Goal: Task Accomplishment & Management: Manage account settings

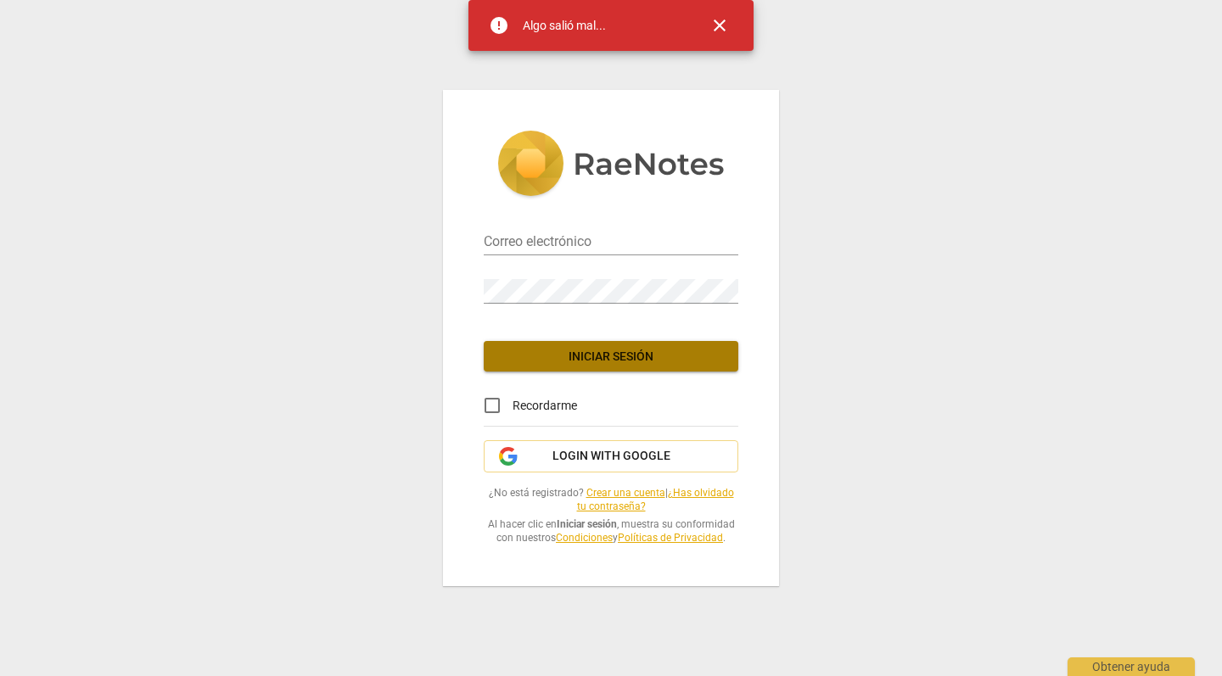
click at [638, 351] on span "Iniciar sesión" at bounding box center [610, 357] width 227 height 17
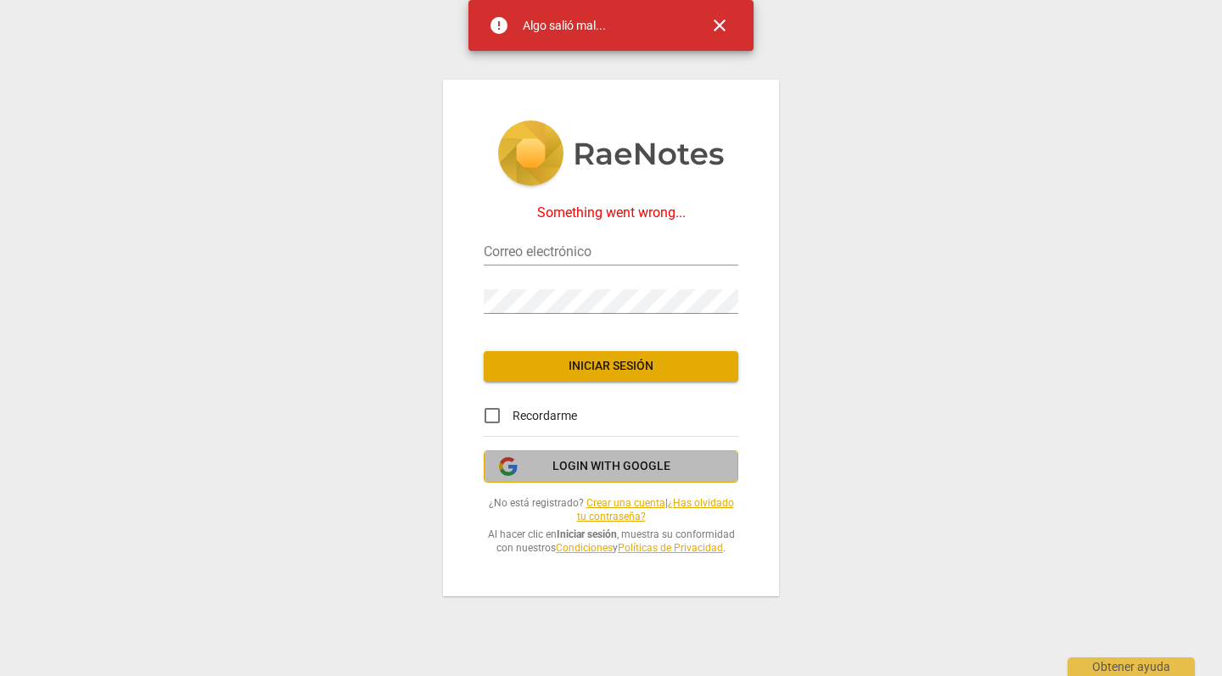
click at [643, 474] on span "Login with Google" at bounding box center [612, 466] width 118 height 17
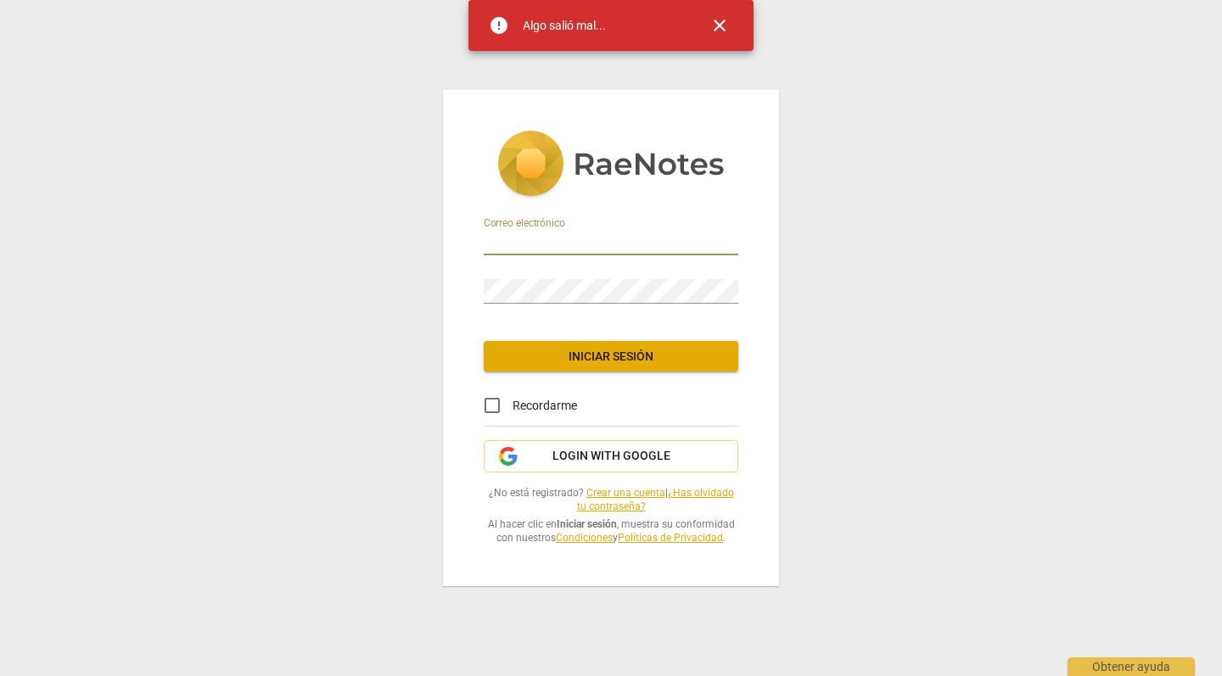
type input "[PERSON_NAME][EMAIL_ADDRESS][DOMAIN_NAME]"
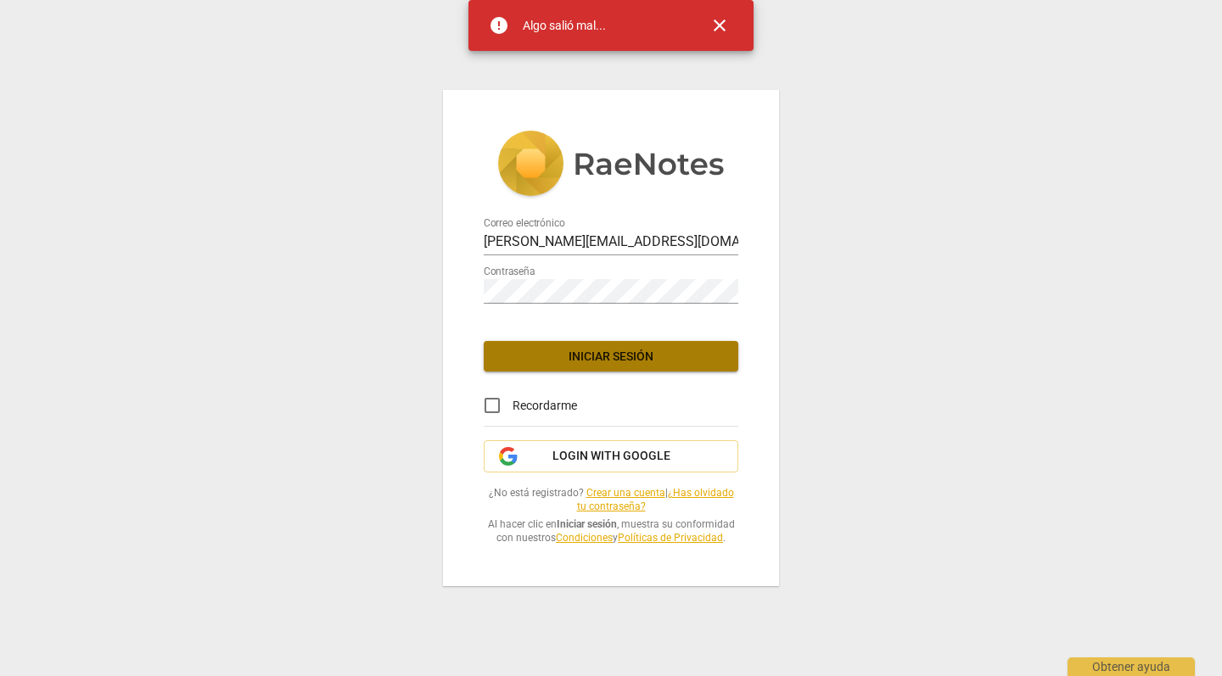
click at [662, 362] on span "Iniciar sesión" at bounding box center [610, 357] width 227 height 17
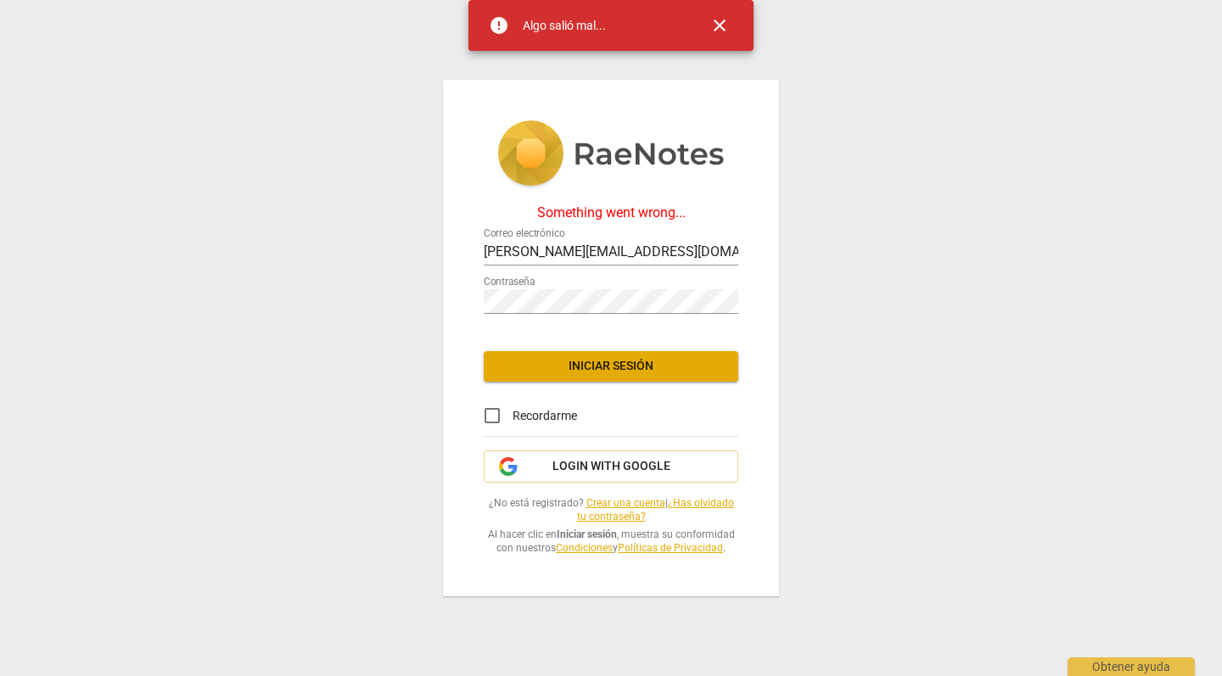
click at [711, 24] on span "close" at bounding box center [720, 25] width 20 height 20
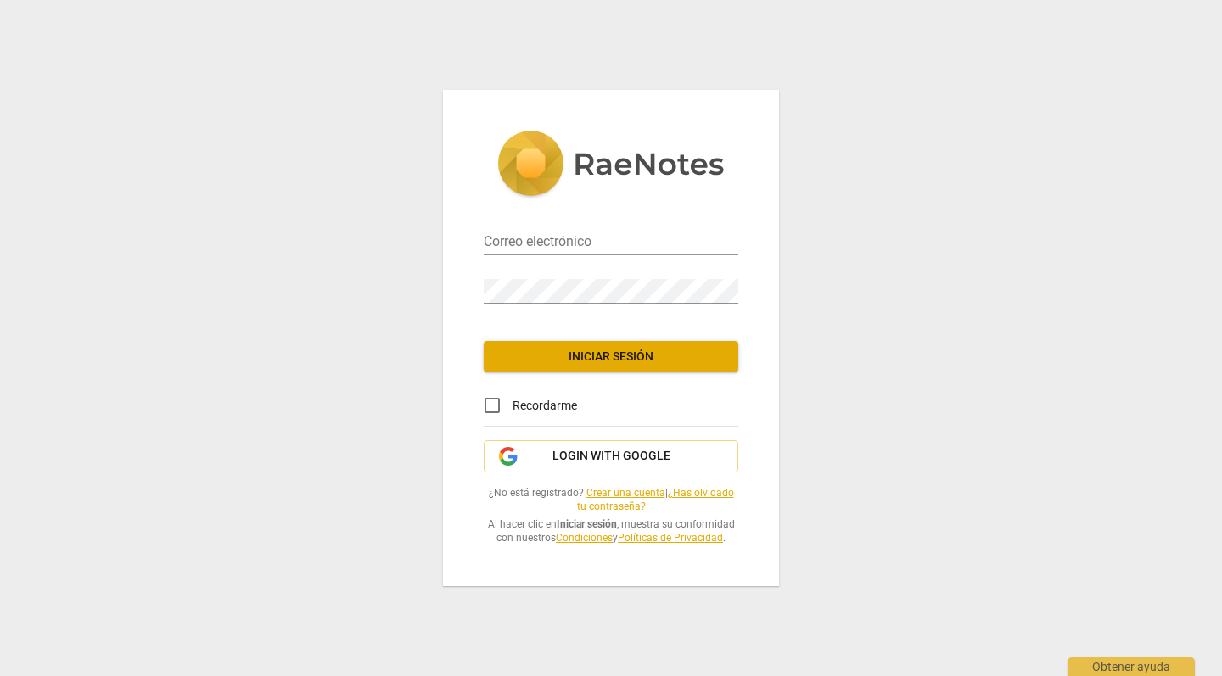
click at [530, 405] on span "Recordarme" at bounding box center [545, 406] width 65 height 18
click at [513, 405] on input "Recordarme" at bounding box center [492, 405] width 41 height 41
checkbox input "true"
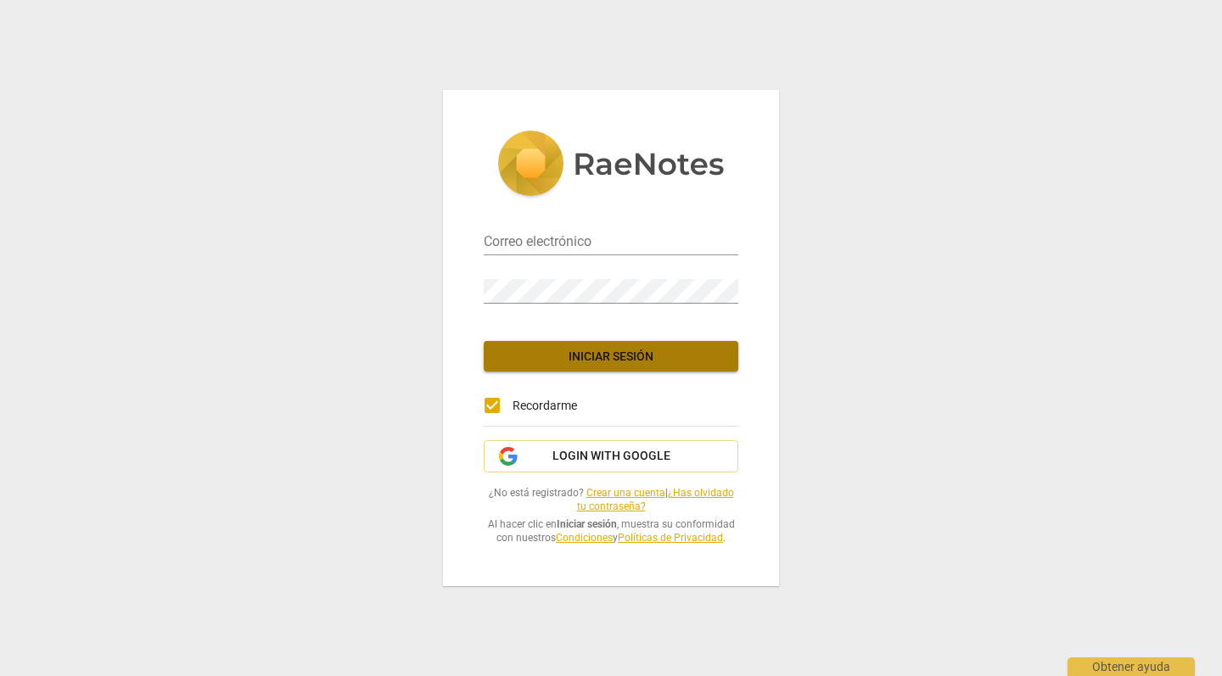
click at [589, 362] on span "Iniciar sesión" at bounding box center [610, 357] width 227 height 17
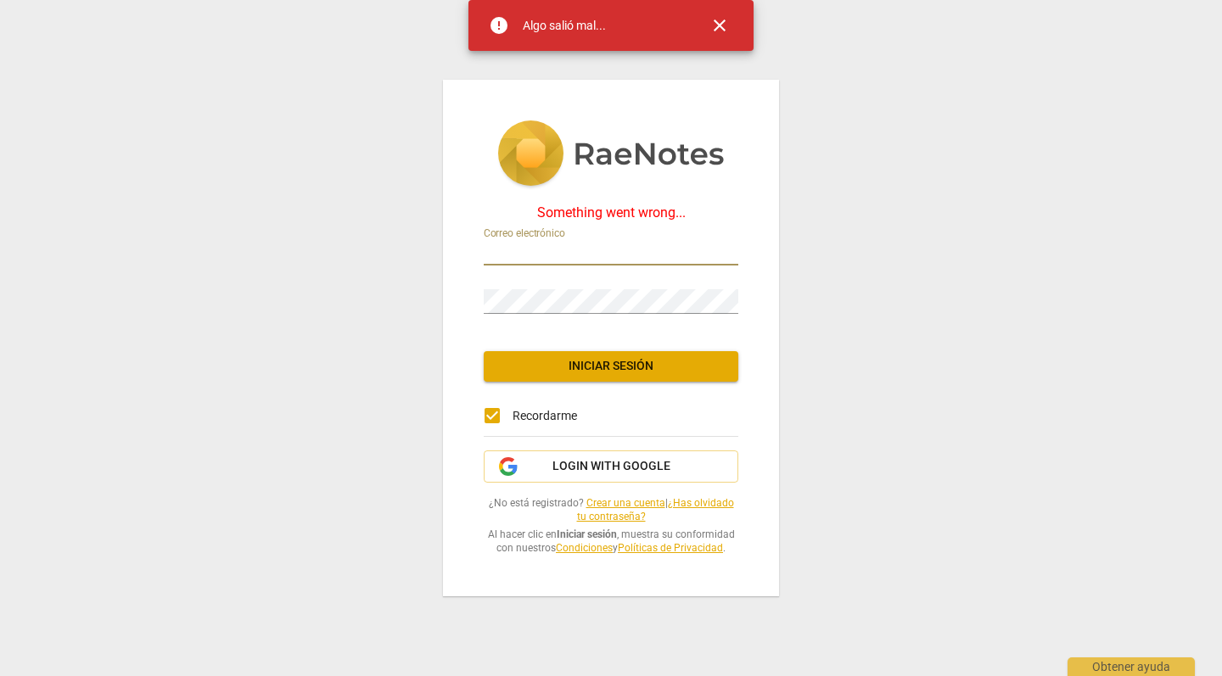
type input "[PERSON_NAME][EMAIL_ADDRESS][DOMAIN_NAME]"
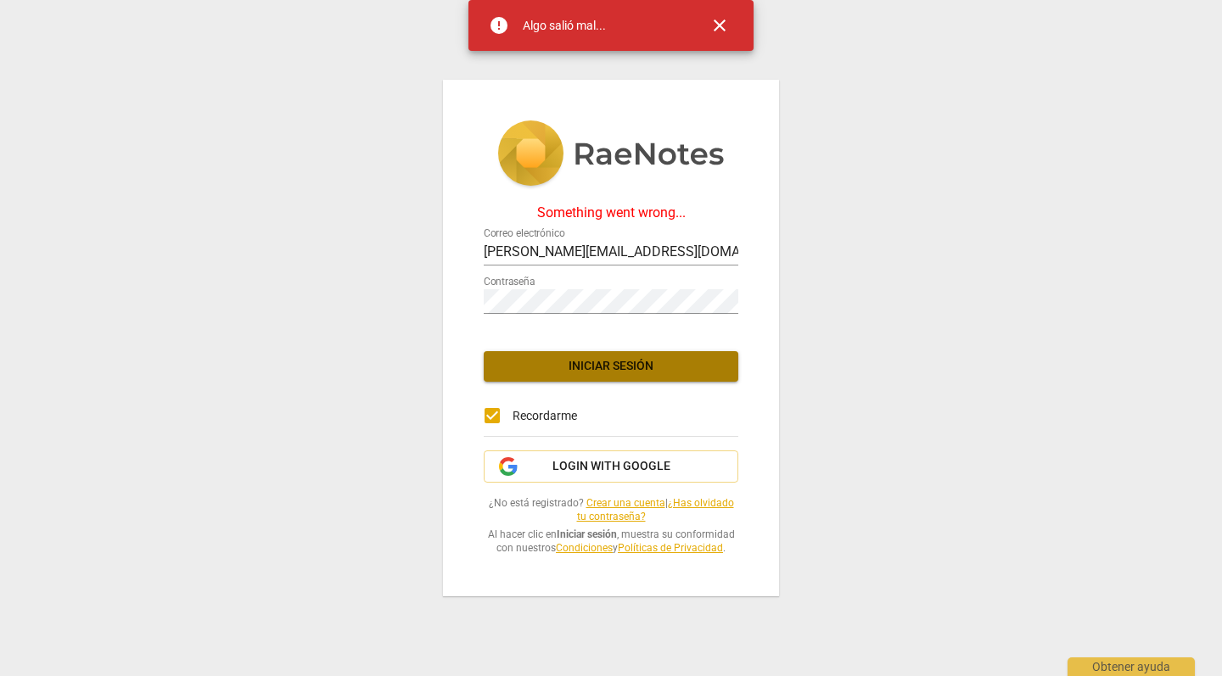
click at [587, 371] on span "Iniciar sesión" at bounding box center [610, 366] width 227 height 17
